Goal: Information Seeking & Learning: Learn about a topic

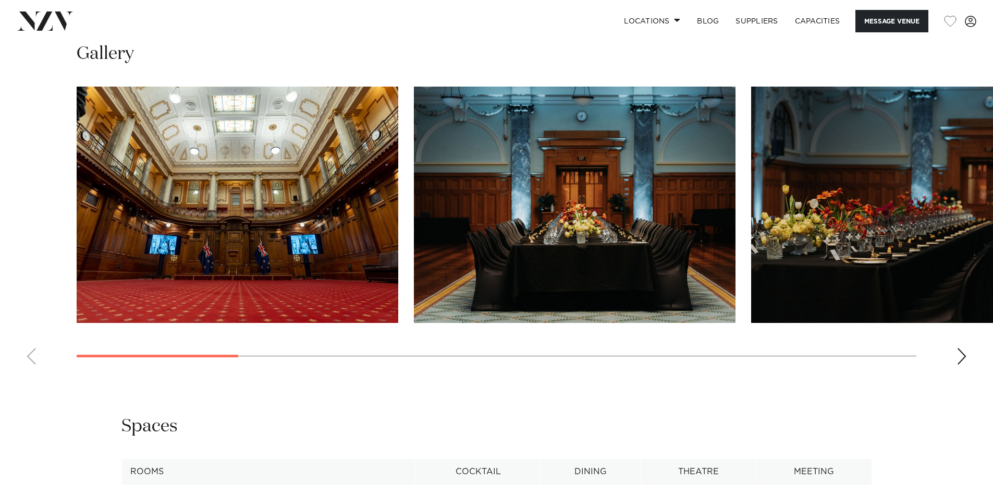
scroll to position [1043, 0]
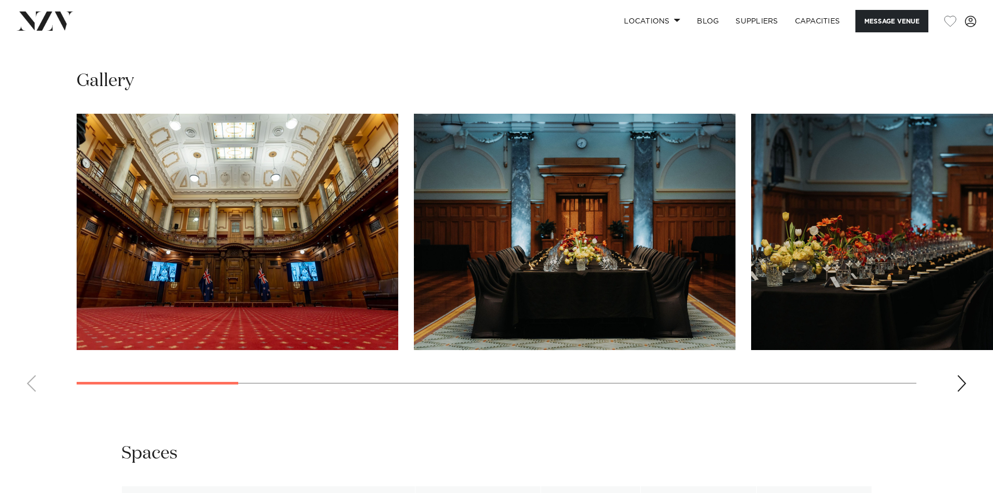
click at [955, 400] on swiper-container at bounding box center [496, 257] width 993 height 286
click at [965, 392] on div "Next slide" at bounding box center [962, 383] width 10 height 17
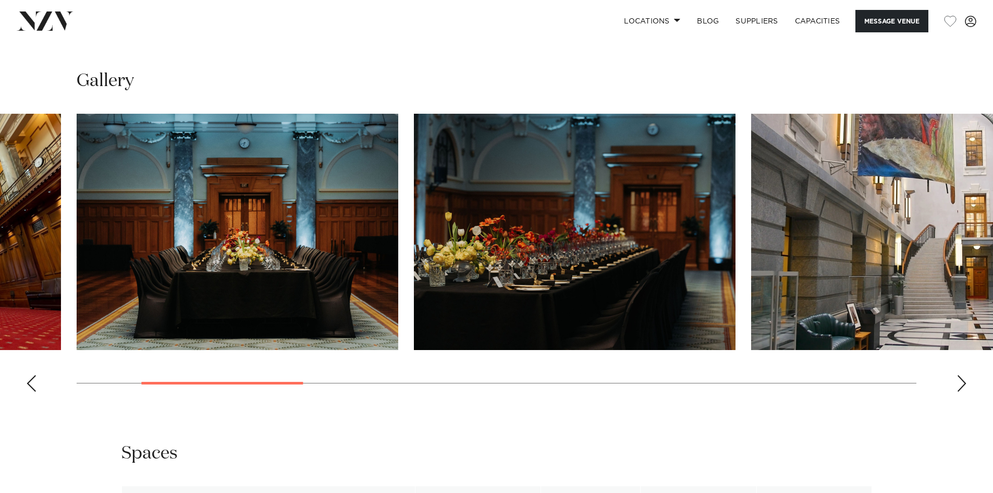
click at [965, 392] on div "Next slide" at bounding box center [962, 383] width 10 height 17
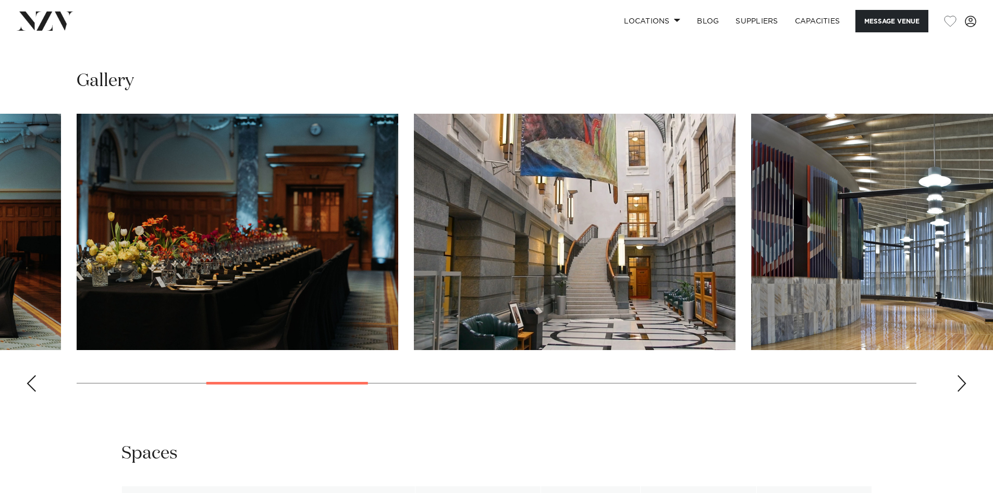
click at [965, 392] on div "Next slide" at bounding box center [962, 383] width 10 height 17
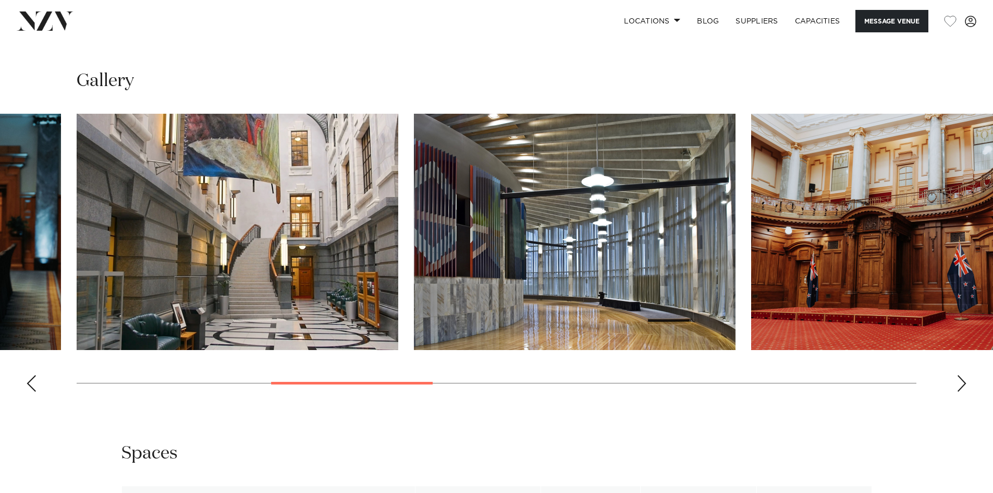
click at [965, 392] on div "Next slide" at bounding box center [962, 383] width 10 height 17
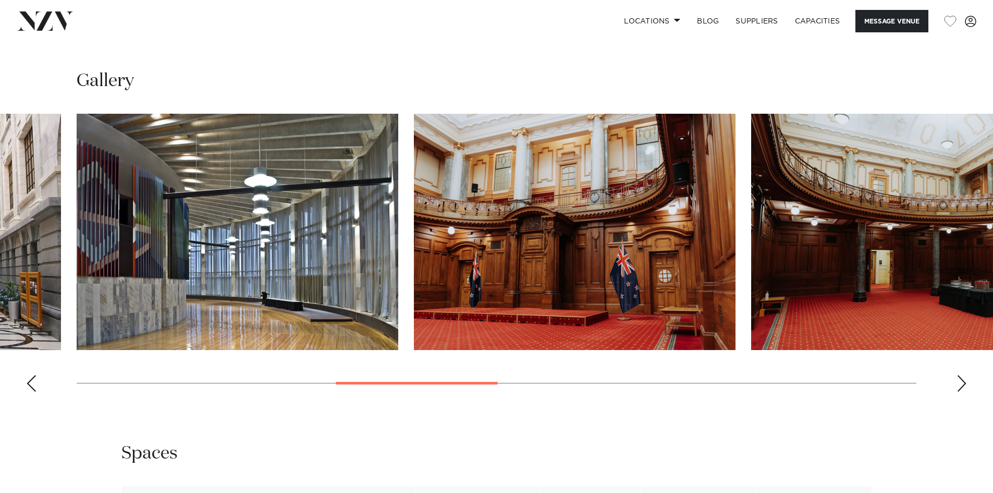
click at [216, 211] on img "5 / 13" at bounding box center [238, 232] width 322 height 236
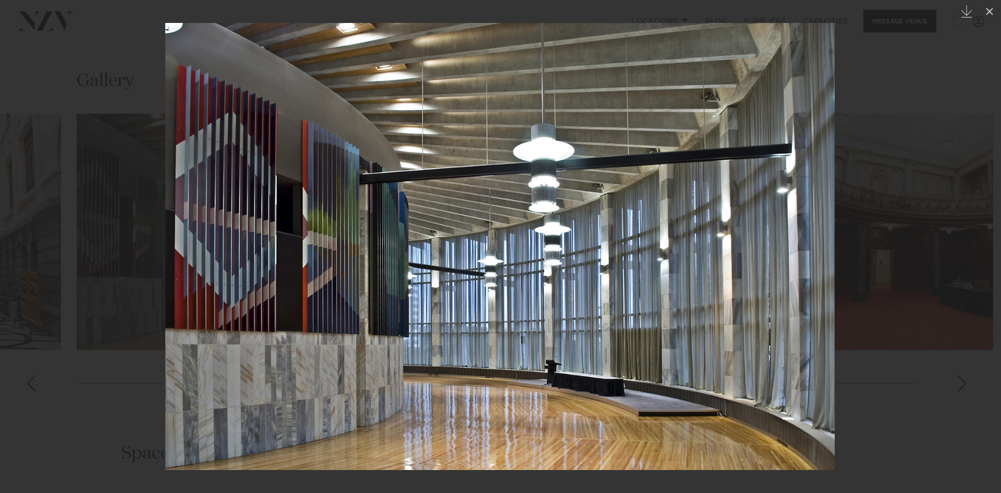
click at [959, 351] on div at bounding box center [500, 246] width 1001 height 493
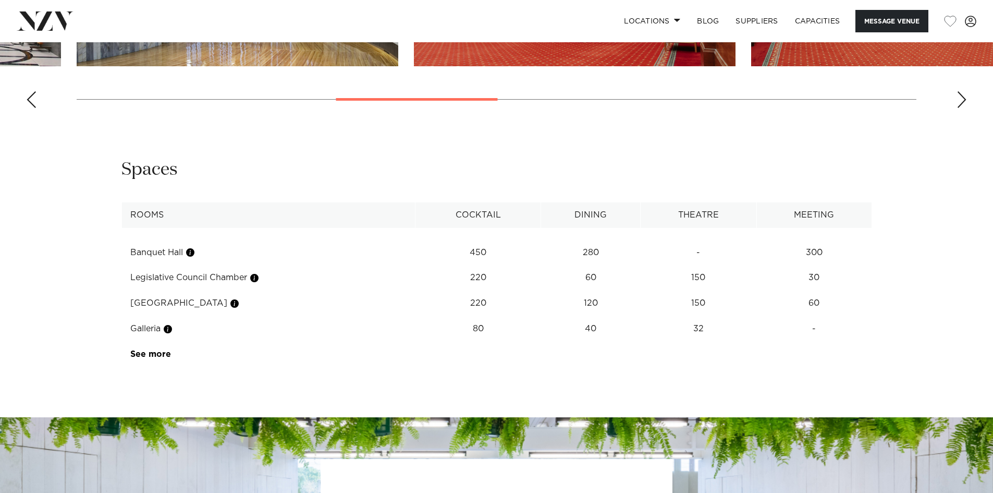
scroll to position [1408, 0]
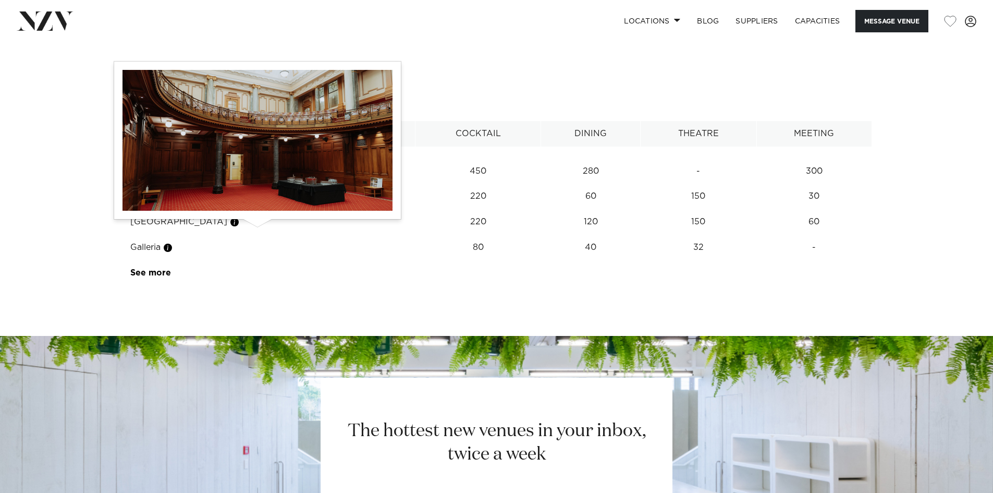
click at [260, 202] on button "button" at bounding box center [254, 196] width 10 height 10
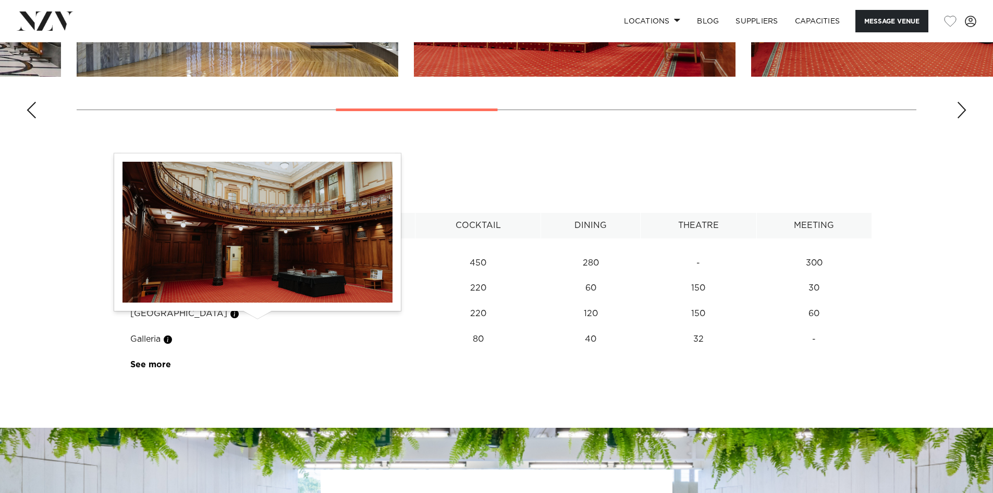
scroll to position [1199, 0]
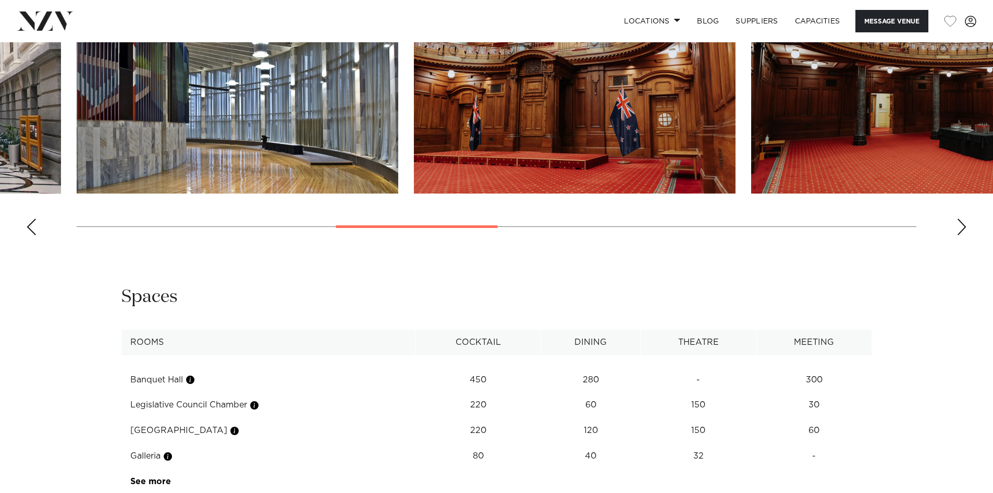
click at [637, 155] on img "6 / 13" at bounding box center [575, 75] width 322 height 236
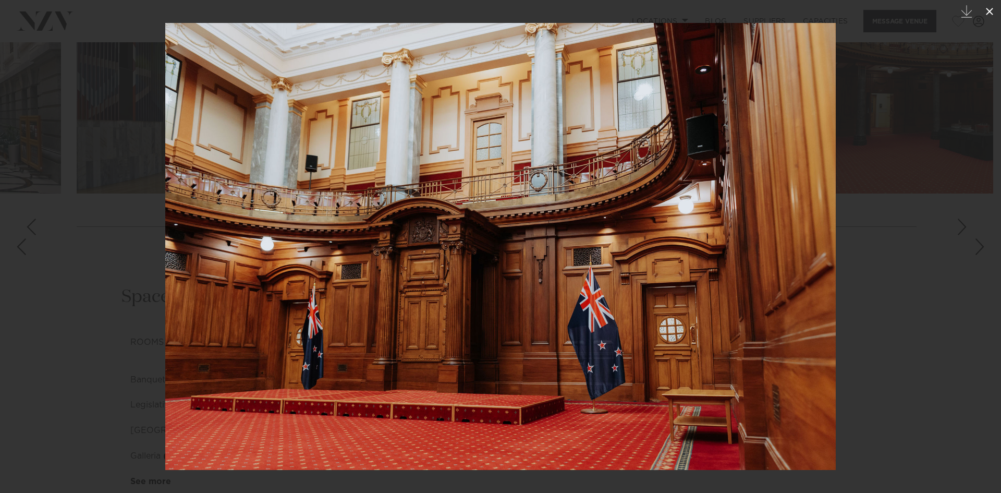
click at [988, 10] on icon at bounding box center [989, 11] width 7 height 7
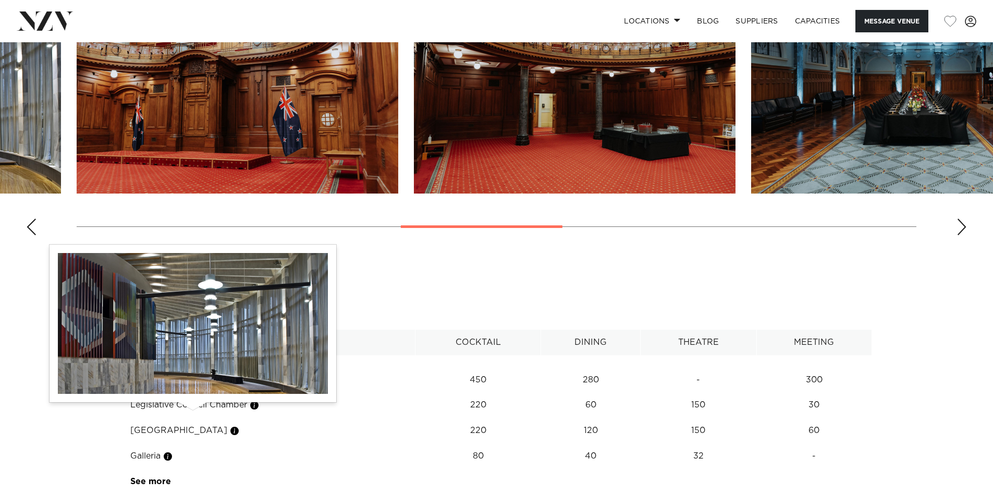
click at [189, 385] on button "button" at bounding box center [190, 379] width 10 height 10
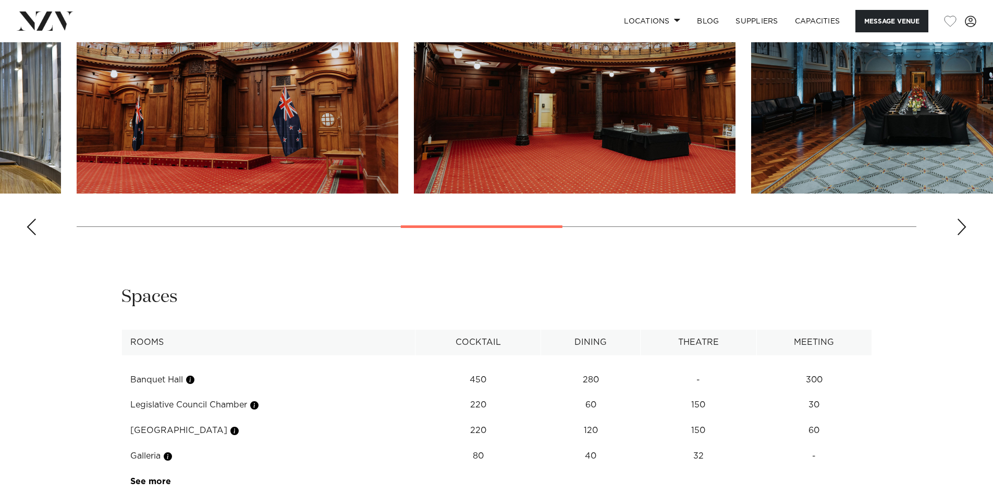
click at [178, 343] on div "**********" at bounding box center [496, 389] width 887 height 209
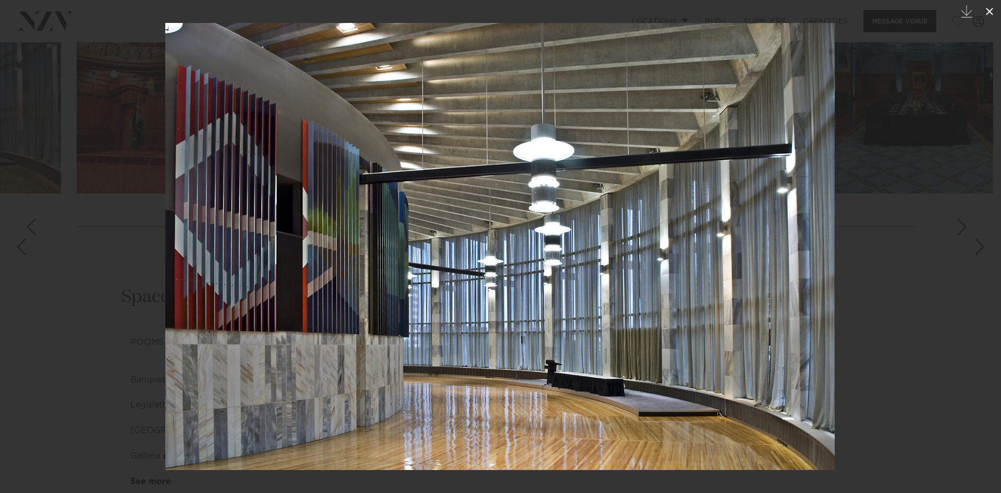
click at [993, 4] on button at bounding box center [989, 11] width 23 height 23
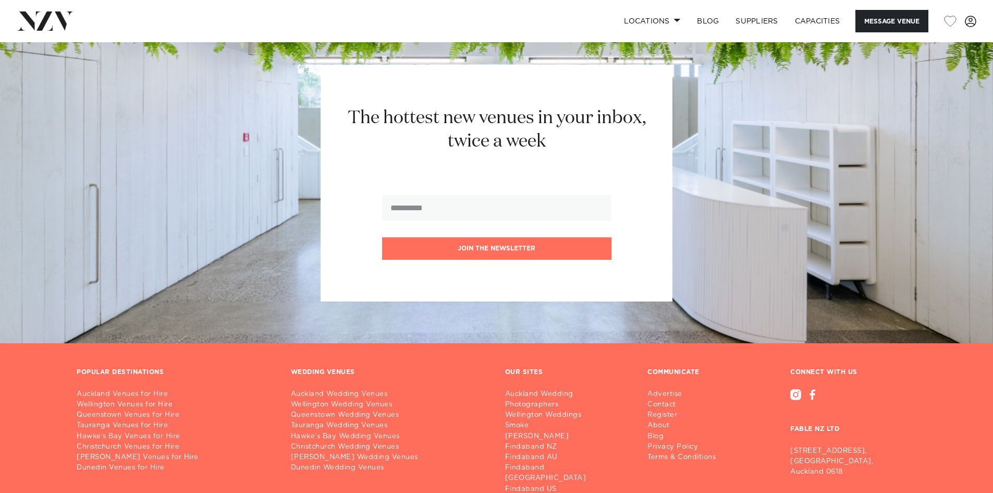
scroll to position [1867, 0]
